Goal: Transaction & Acquisition: Purchase product/service

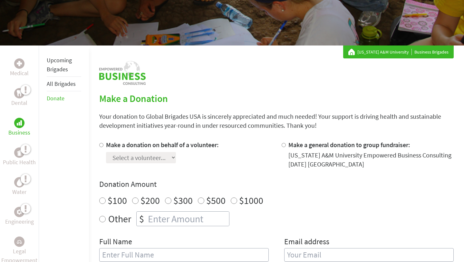
click at [149, 147] on label "Make a donation on behalf of a volunteer:" at bounding box center [162, 145] width 113 height 8
click at [103, 147] on input "Make a donation on behalf of a volunteer:" at bounding box center [101, 145] width 4 height 4
radio input "true"
click at [148, 150] on div "Select a volunteer... [PERSON_NAME] [PERSON_NAME] [PERSON_NAME]" at bounding box center [162, 156] width 113 height 14
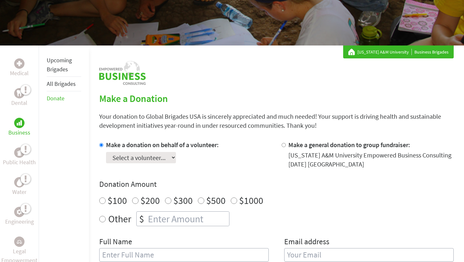
click at [147, 152] on select "Select a volunteer... [PERSON_NAME] [PERSON_NAME] [PERSON_NAME]" at bounding box center [141, 157] width 70 height 11
select select "F6F07E98-88F3-11F0-9E6E-42010A400005"
click at [106, 152] on select "Select a volunteer... [PERSON_NAME] [PERSON_NAME] [PERSON_NAME]" at bounding box center [141, 157] width 70 height 11
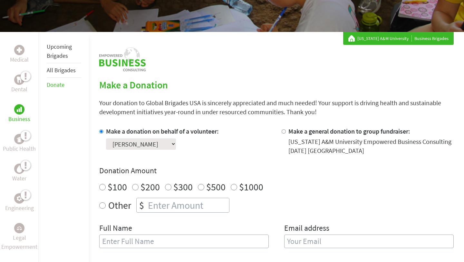
scroll to position [0, 0]
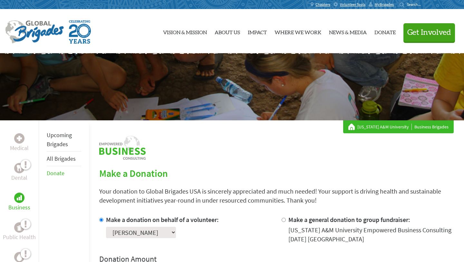
click at [65, 140] on li "Upcoming Brigades" at bounding box center [64, 140] width 34 height 24
click at [57, 140] on link "Upcoming Brigades" at bounding box center [59, 139] width 25 height 16
